Goal: Task Accomplishment & Management: Use online tool/utility

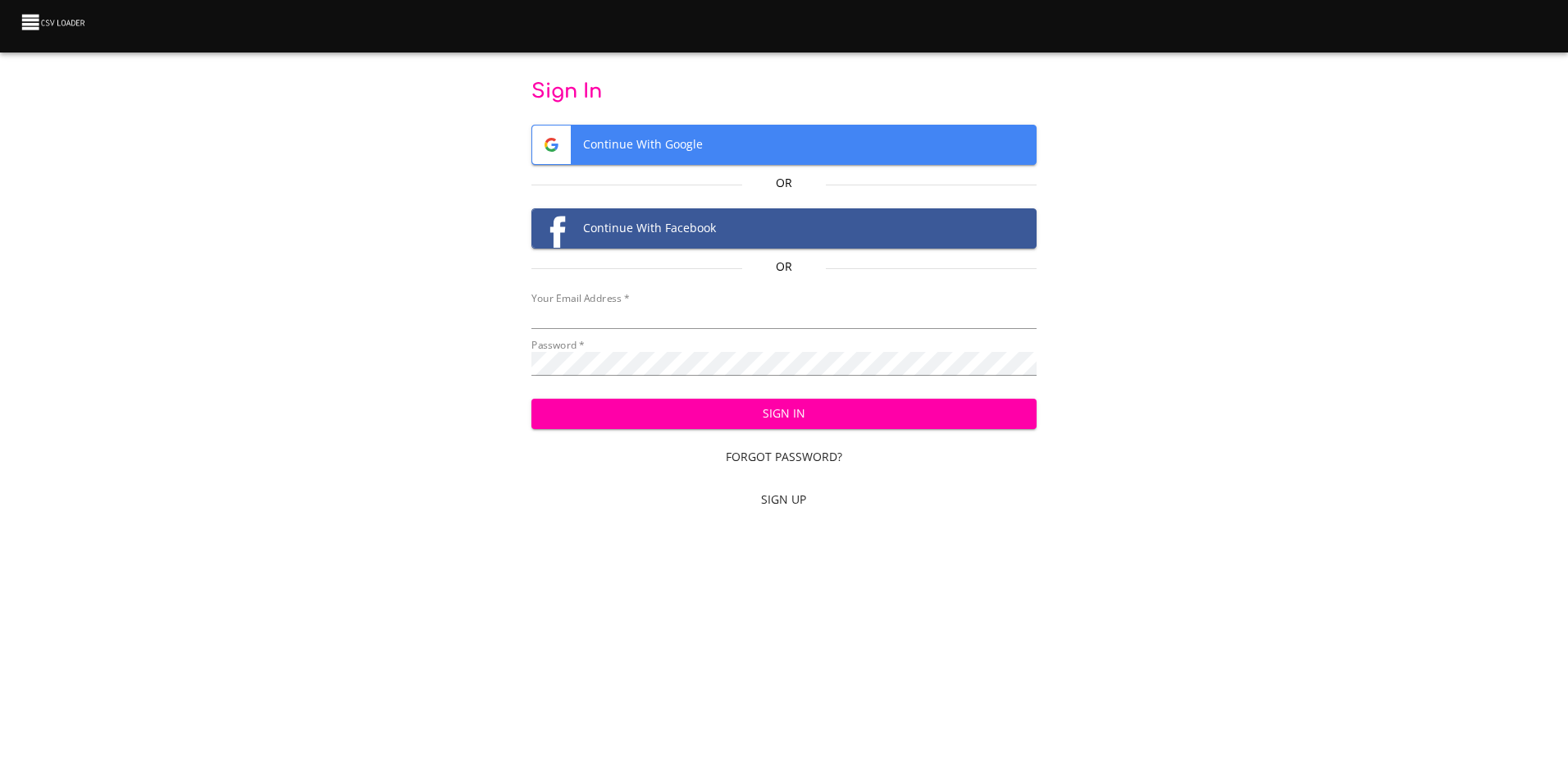
type input "[EMAIL_ADDRESS][DOMAIN_NAME]"
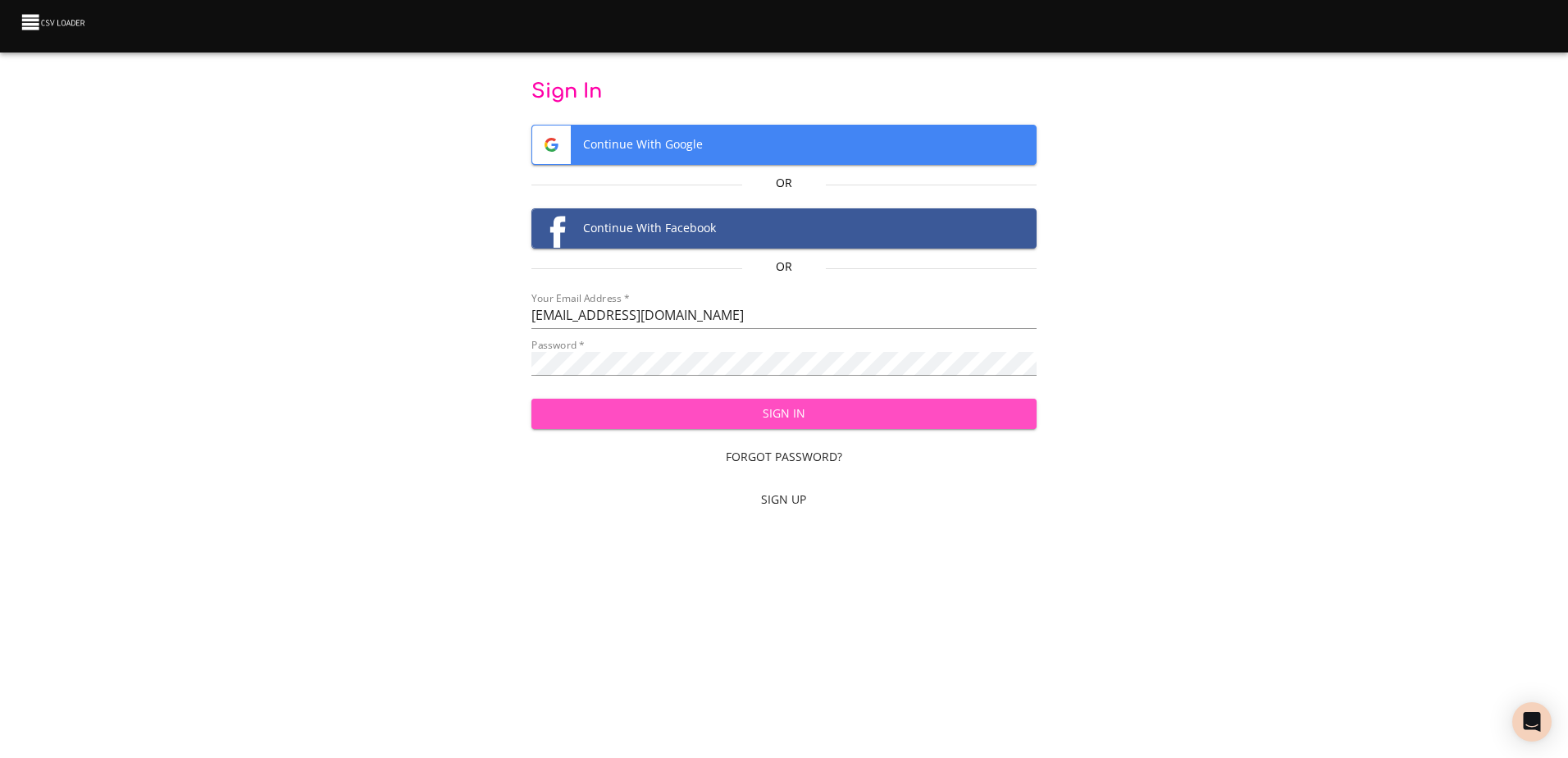
click at [698, 422] on span "Sign In" at bounding box center [784, 414] width 479 height 21
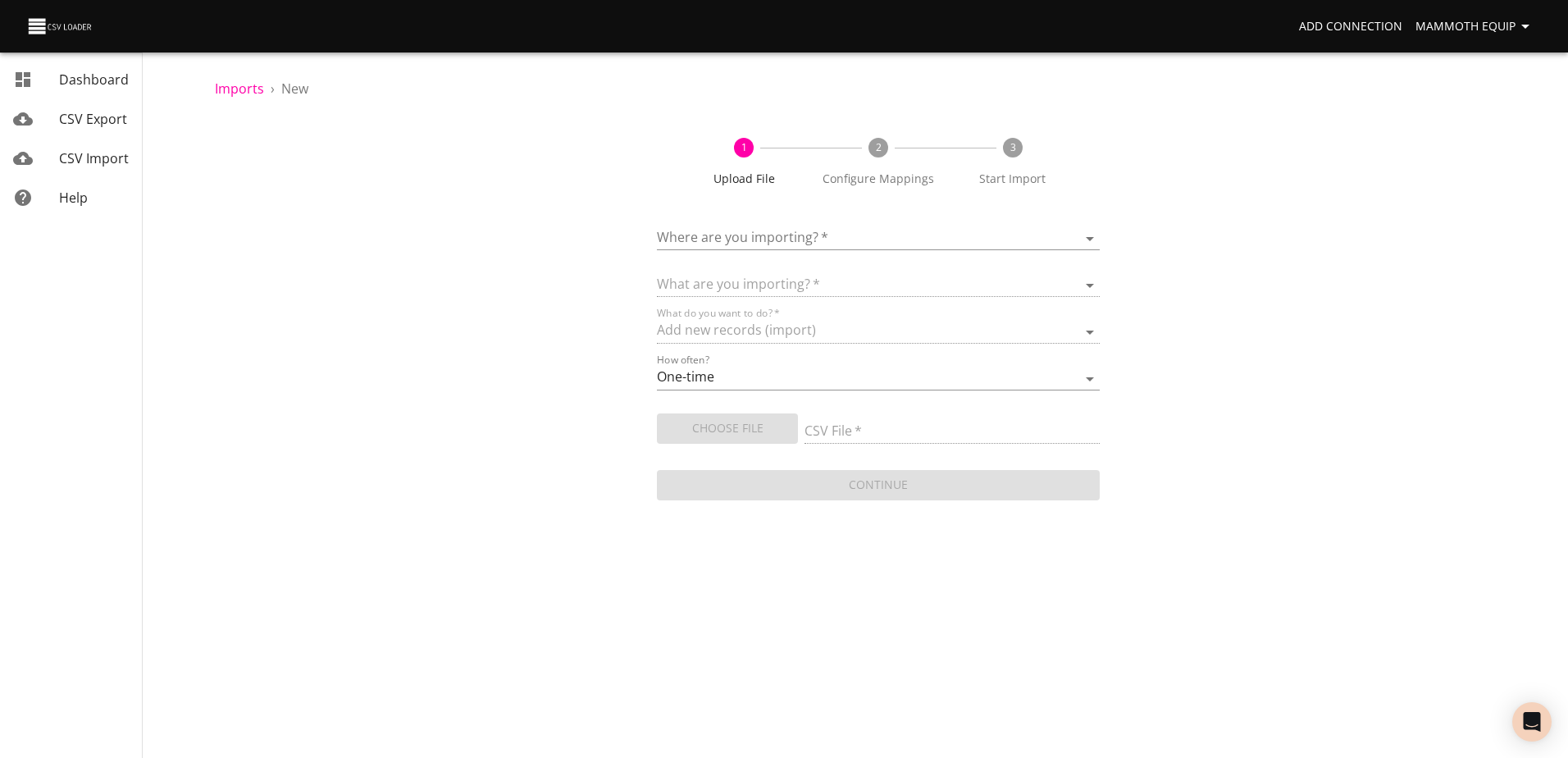
click at [1088, 233] on body "Add Connection Mammoth Equip Dashboard CSV Export CSV Import Help Imports › New…" at bounding box center [784, 379] width 1568 height 758
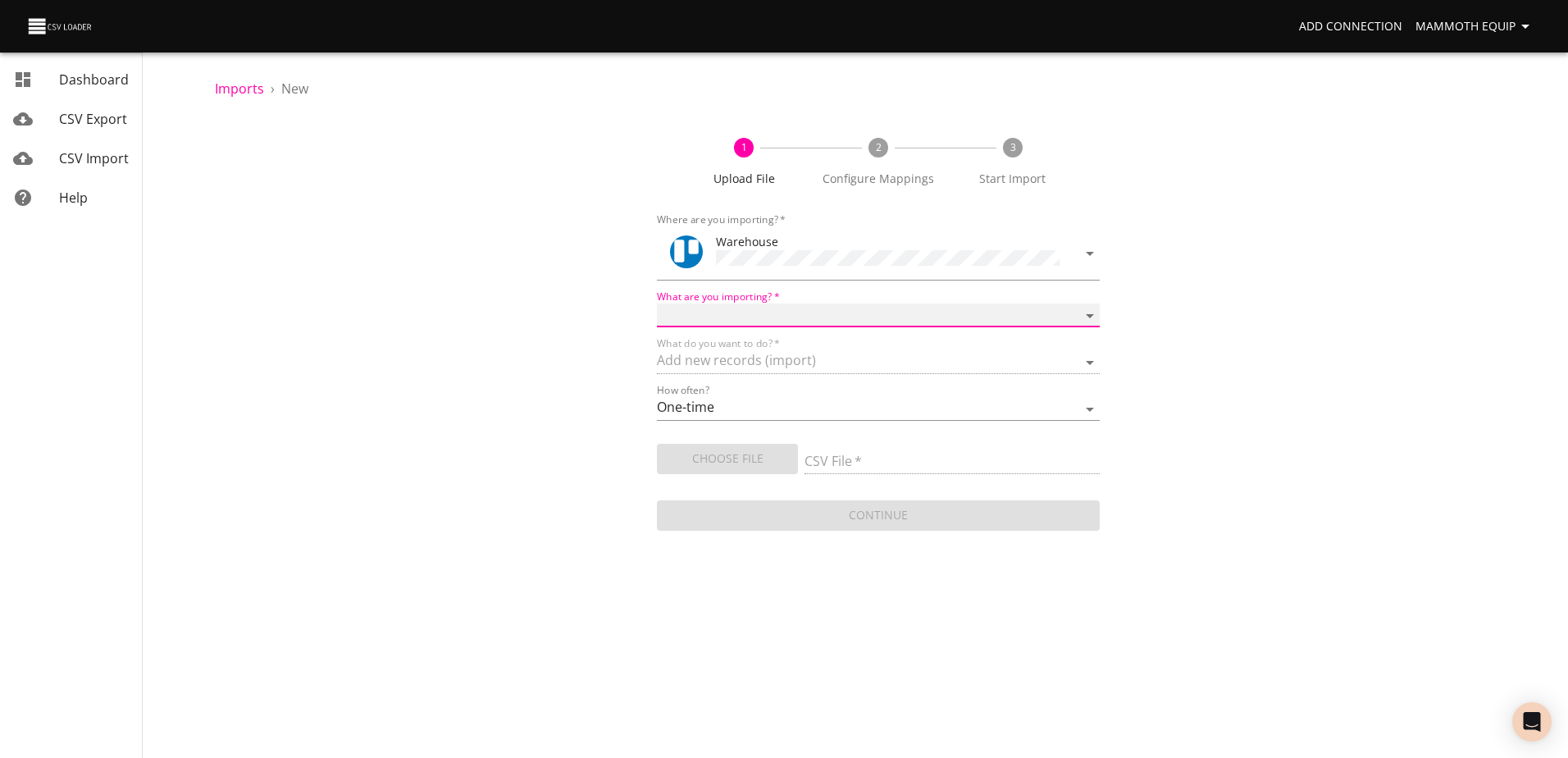
drag, startPoint x: 1088, startPoint y: 312, endPoint x: 1072, endPoint y: 316, distance: 16.5
click at [1088, 312] on select "Boards Cards Checkitems Checklists" at bounding box center [878, 315] width 442 height 24
select select "cards"
click at [657, 303] on select "Boards Cards Checkitems Checklists" at bounding box center [878, 315] width 442 height 24
click at [713, 461] on span "Choose File" at bounding box center [727, 459] width 115 height 21
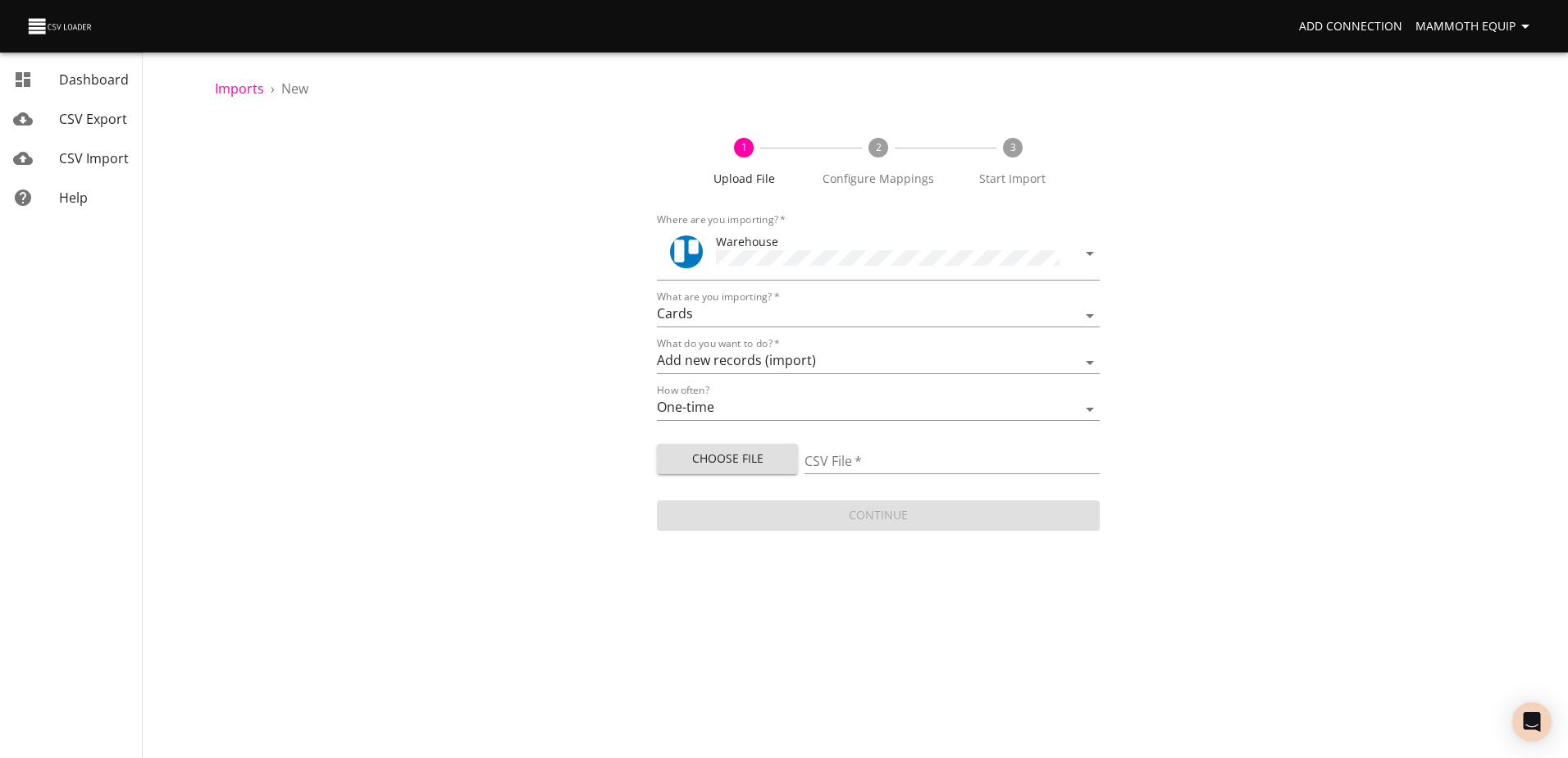
type input "Import1.xlsx"
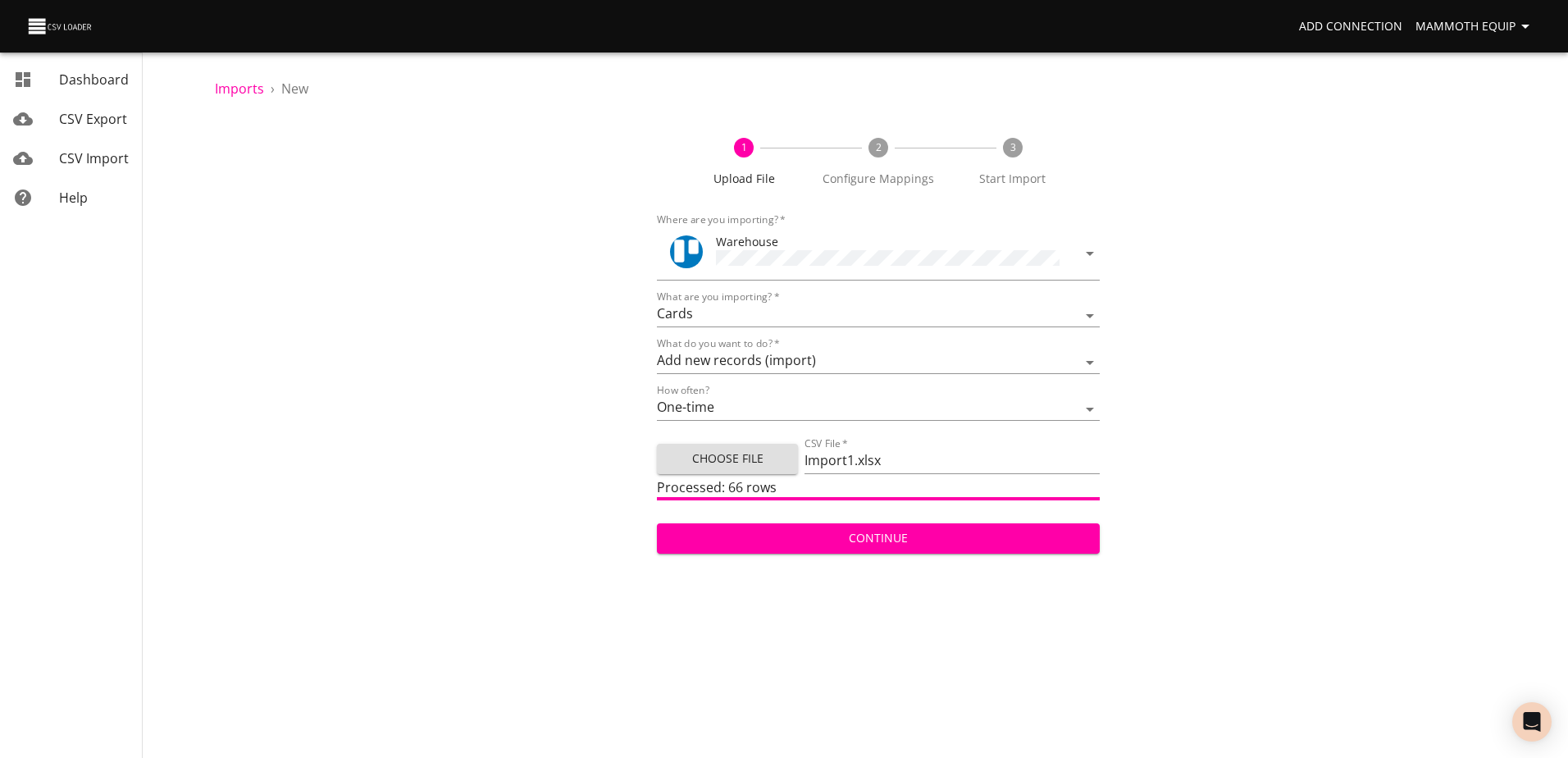
click at [974, 544] on span "Continue" at bounding box center [878, 538] width 416 height 21
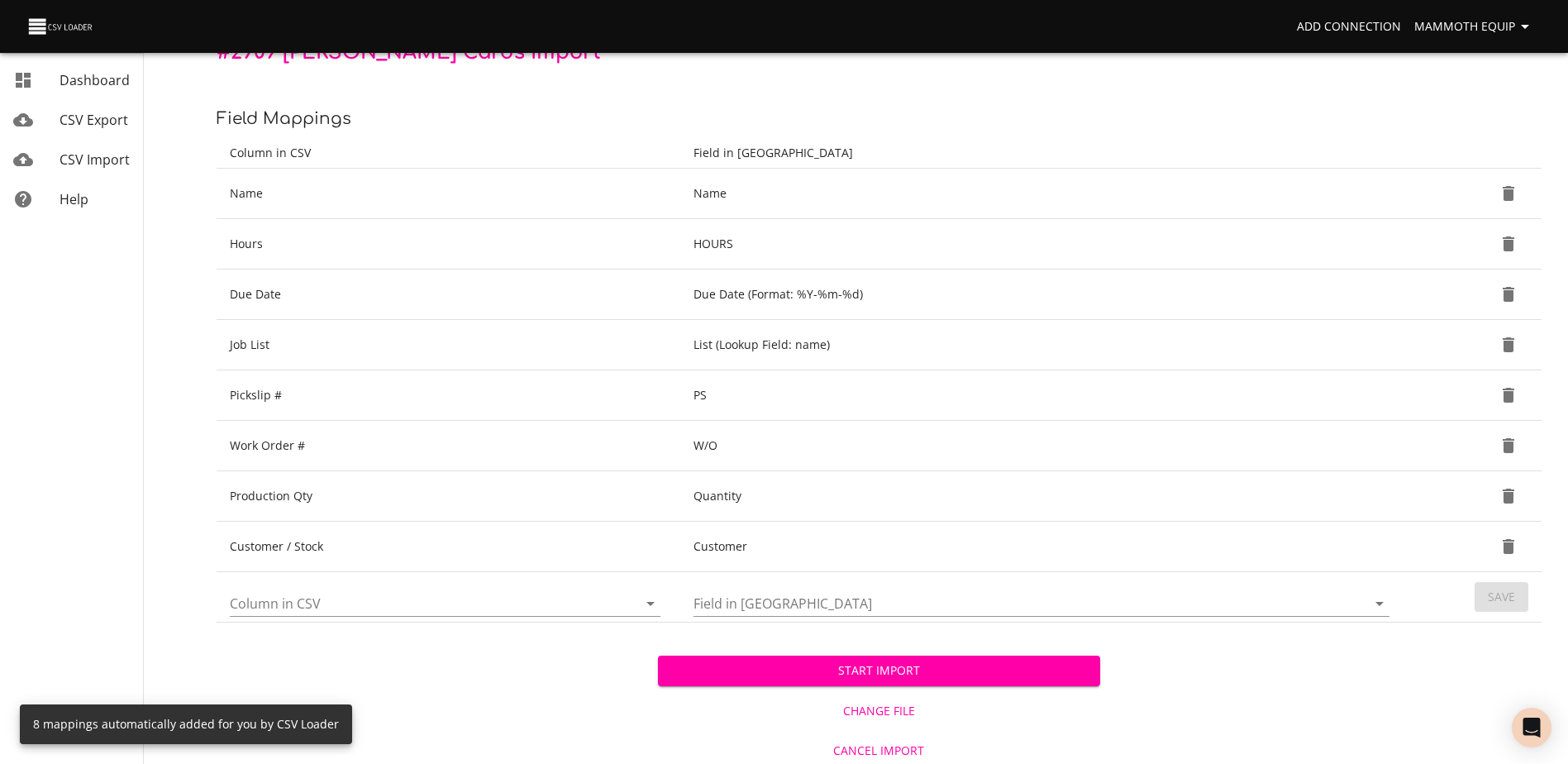
scroll to position [174, 0]
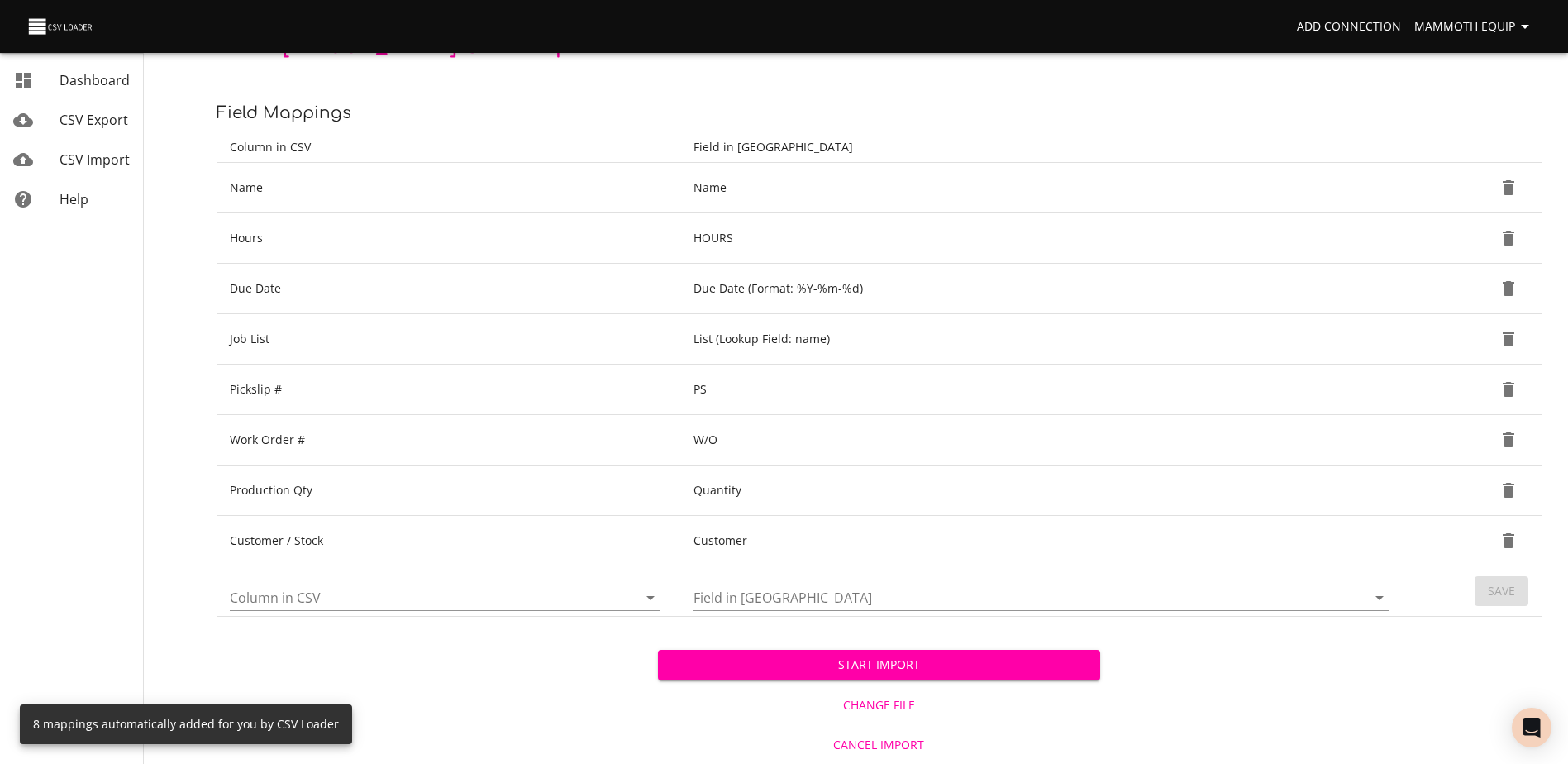
drag, startPoint x: 759, startPoint y: 665, endPoint x: 737, endPoint y: 661, distance: 22.4
click at [759, 665] on span "Start Import" at bounding box center [879, 665] width 415 height 21
